Goal: Find specific page/section: Find specific page/section

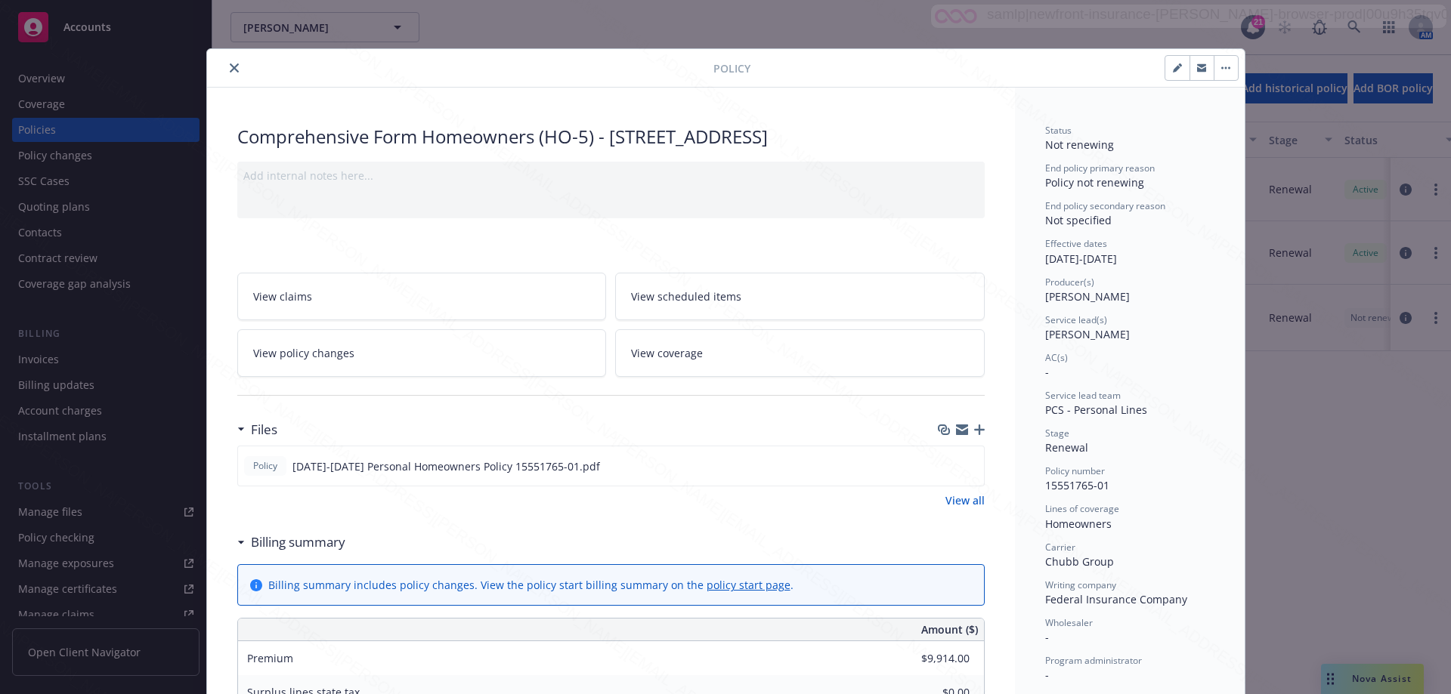
scroll to position [45, 0]
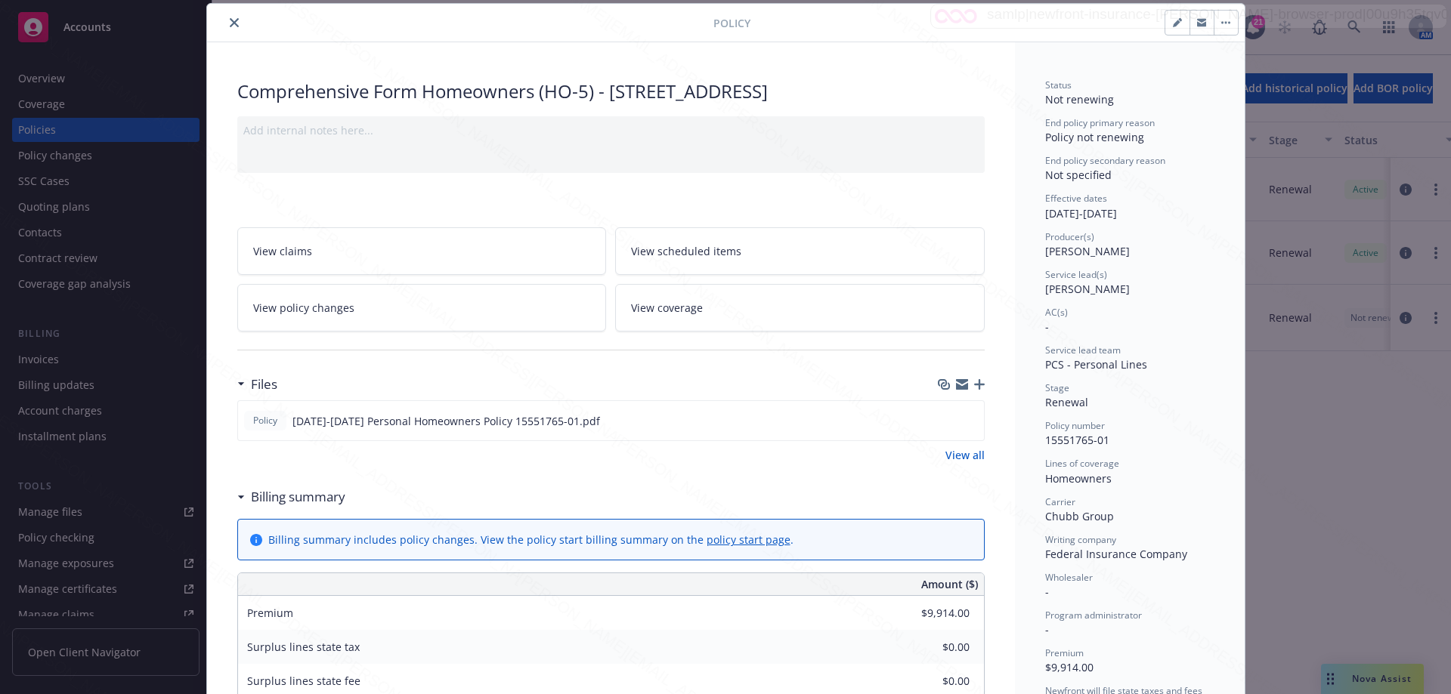
click at [225, 22] on button "close" at bounding box center [234, 23] width 18 height 18
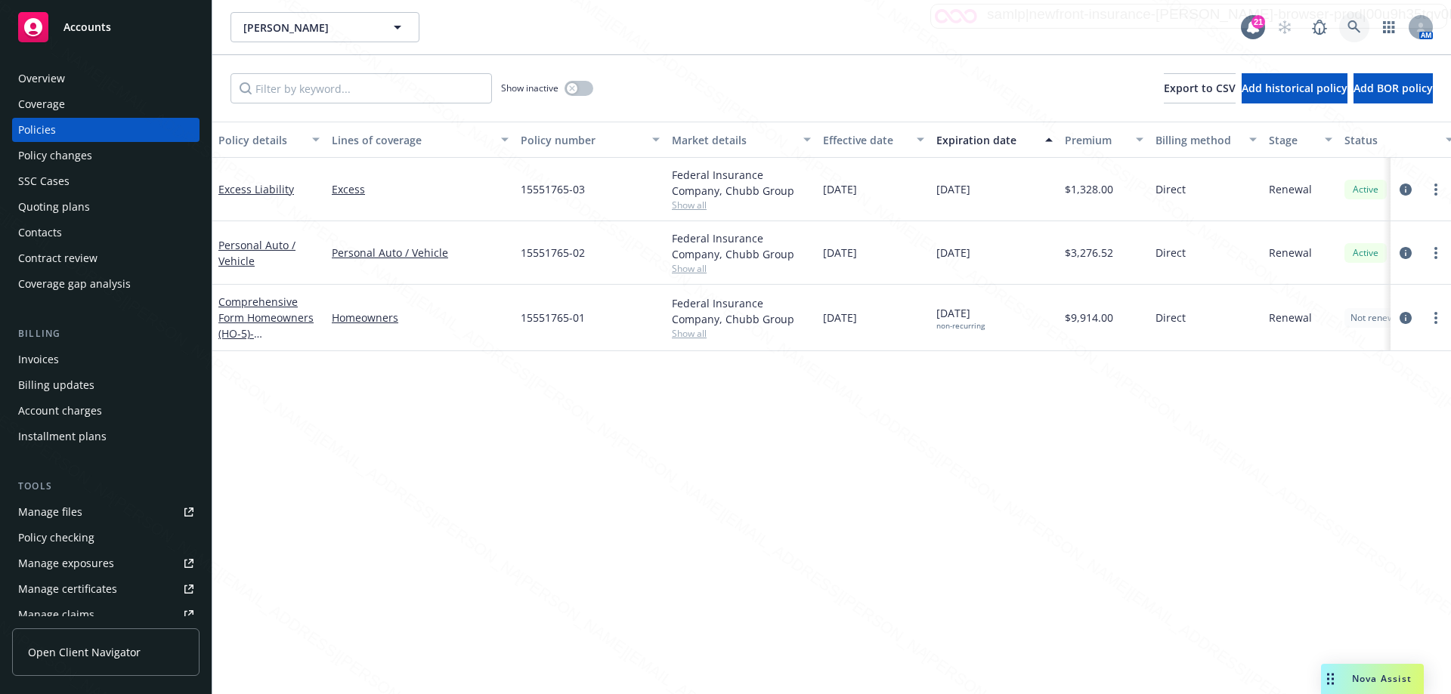
click at [1350, 29] on icon at bounding box center [1353, 26] width 13 height 13
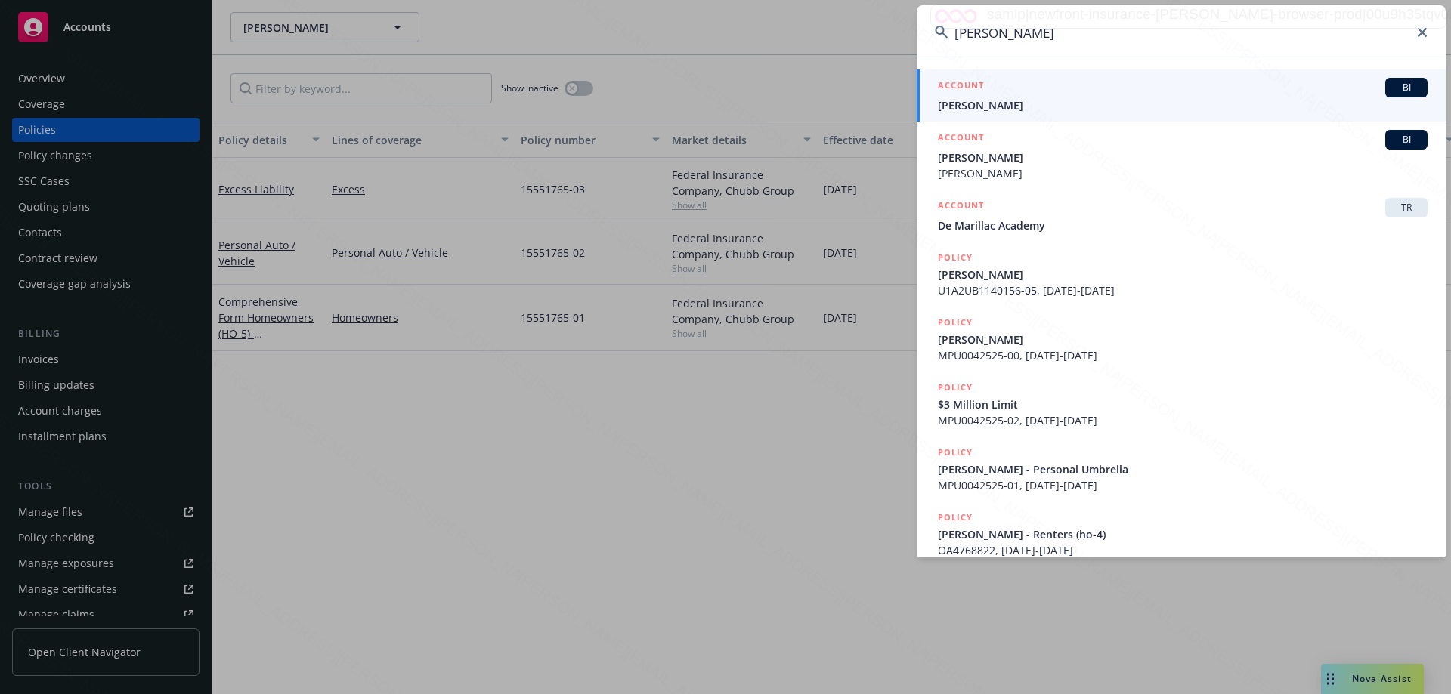
type input "[PERSON_NAME]"
click at [1021, 113] on link "ACCOUNT BI [PERSON_NAME]" at bounding box center [1181, 96] width 529 height 52
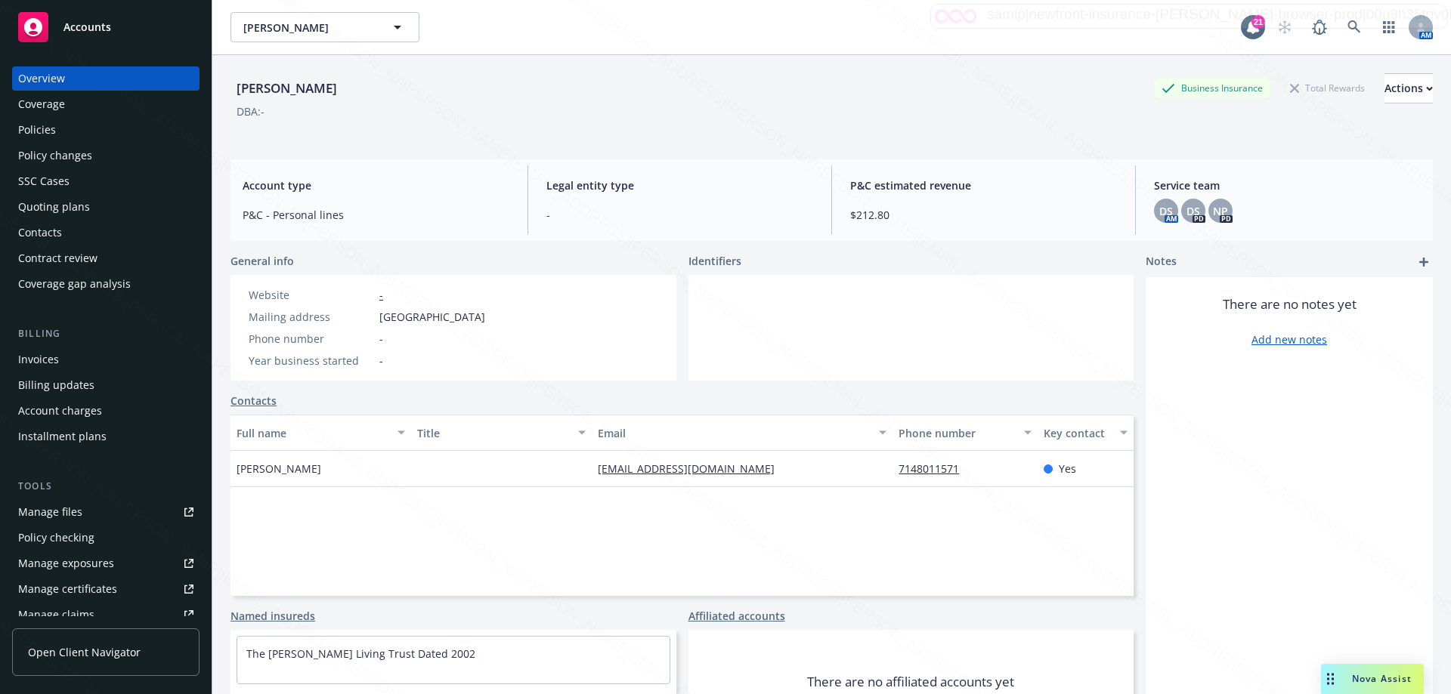
click at [40, 125] on div "Policies" at bounding box center [37, 130] width 38 height 24
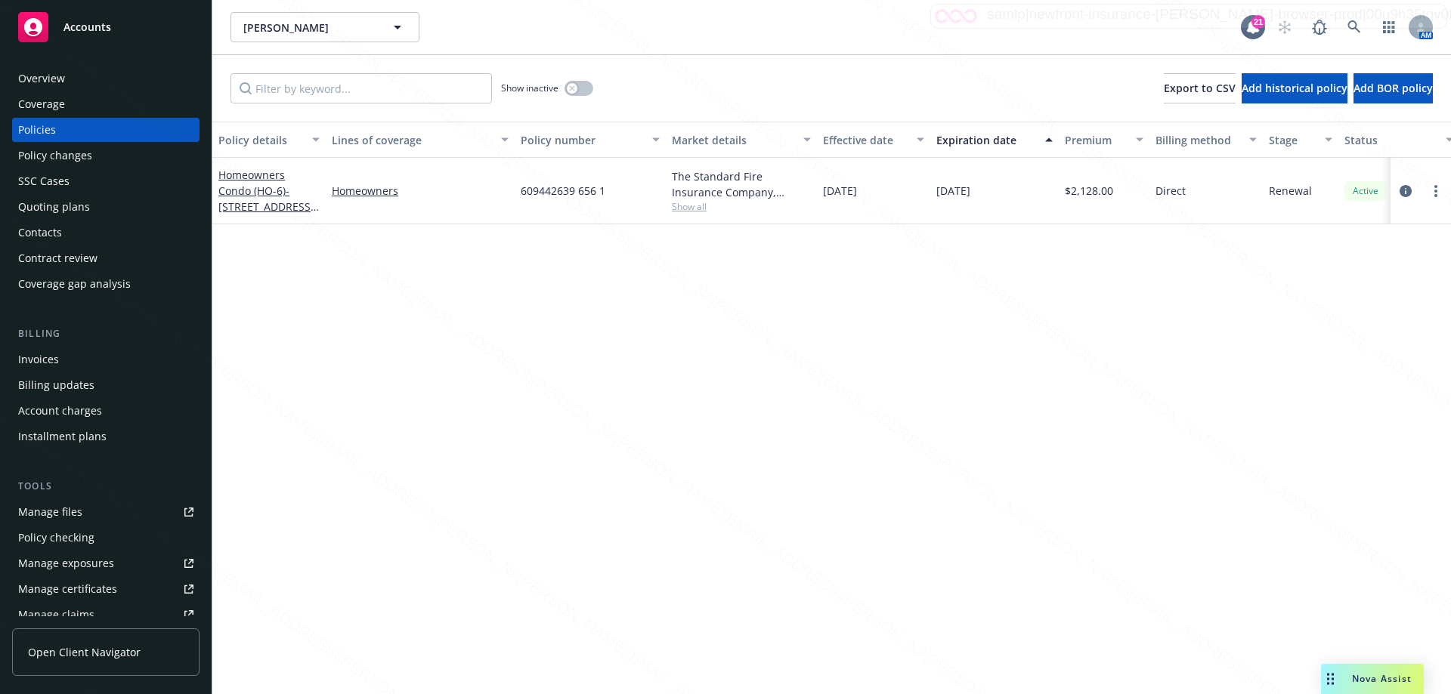
click at [696, 210] on span "Show all" at bounding box center [741, 206] width 139 height 13
click at [1354, 27] on icon at bounding box center [1354, 27] width 14 height 14
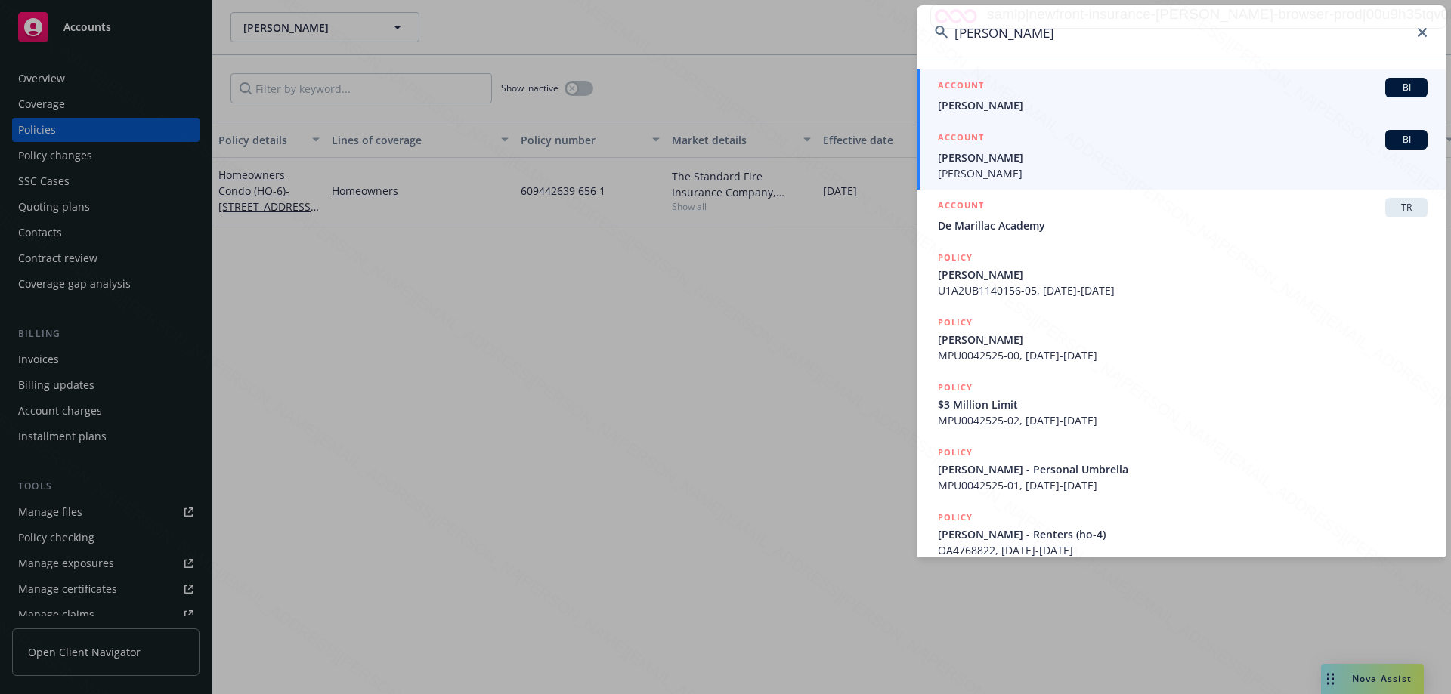
type input "[PERSON_NAME]"
click at [997, 156] on span "[PERSON_NAME]" at bounding box center [1183, 158] width 490 height 16
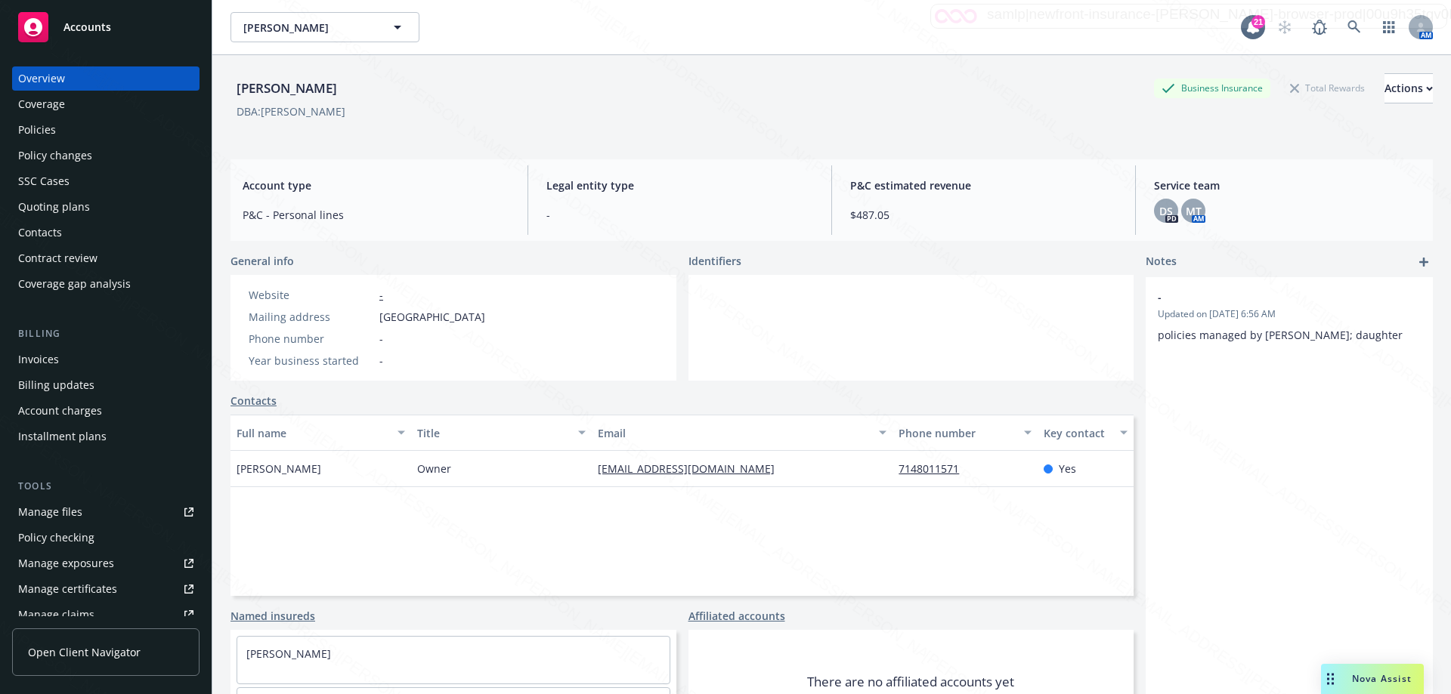
click at [33, 131] on div "Policies" at bounding box center [37, 130] width 38 height 24
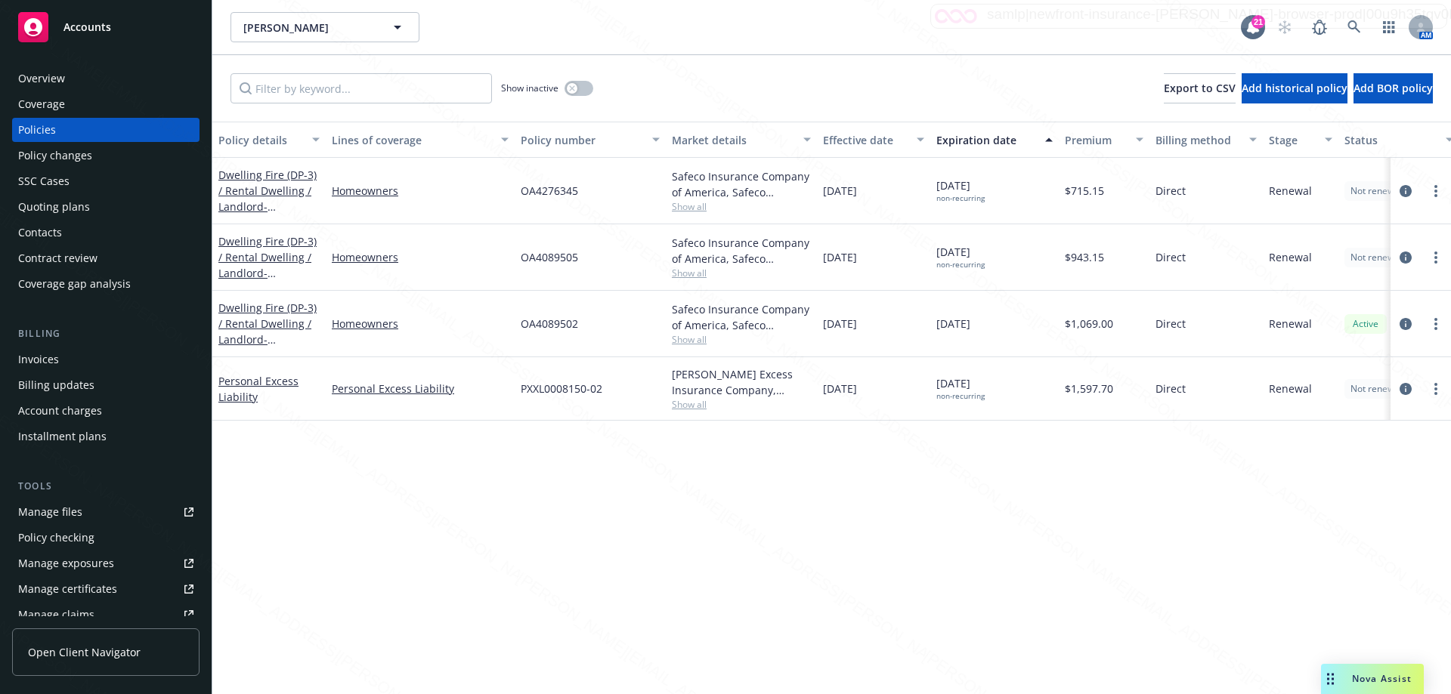
click at [491, 528] on div "Policy details Lines of coverage Policy number Market details Effective date Ex…" at bounding box center [831, 408] width 1239 height 573
